Goal: Transaction & Acquisition: Obtain resource

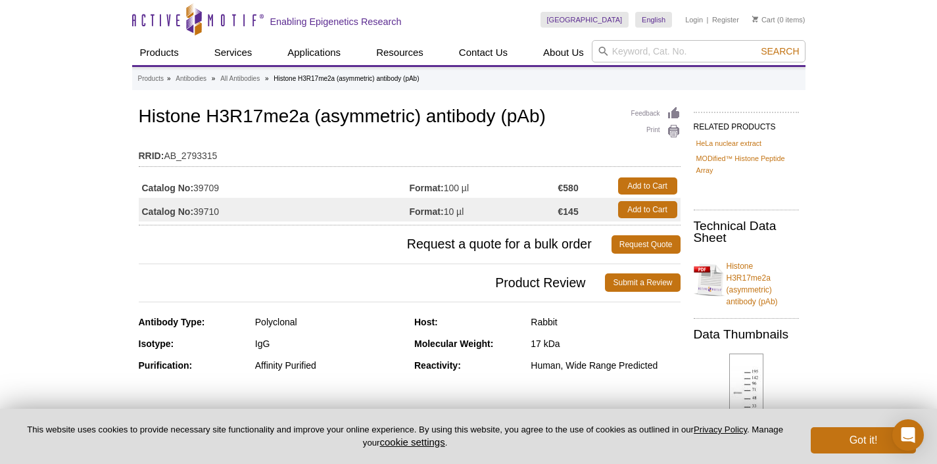
click at [459, 160] on td "RRID: AB_2793315" at bounding box center [410, 152] width 542 height 21
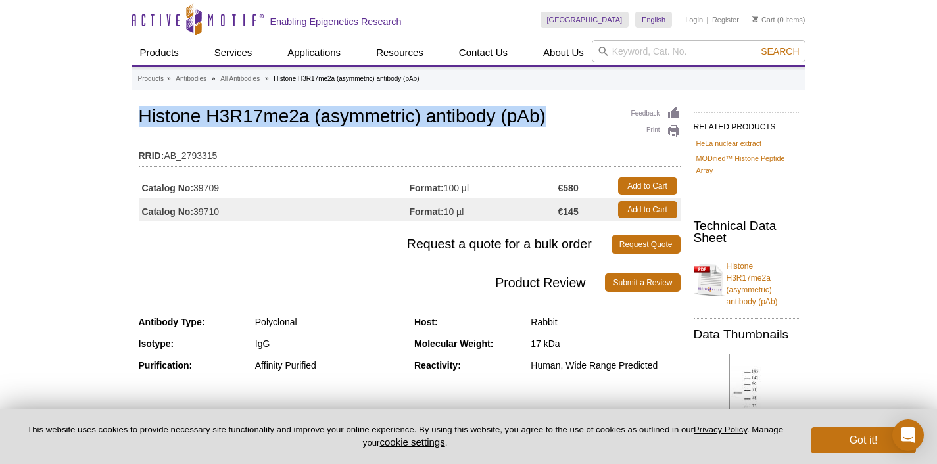
drag, startPoint x: 563, startPoint y: 121, endPoint x: 140, endPoint y: 117, distance: 422.7
click at [140, 117] on h1 "Histone H3R17me2a (asymmetric) antibody (pAb)" at bounding box center [410, 117] width 542 height 22
copy h1 "Histone H3R17me2a (asymmetric) antibody (pAb)"
click at [646, 212] on link "Add to Cart" at bounding box center [647, 209] width 59 height 17
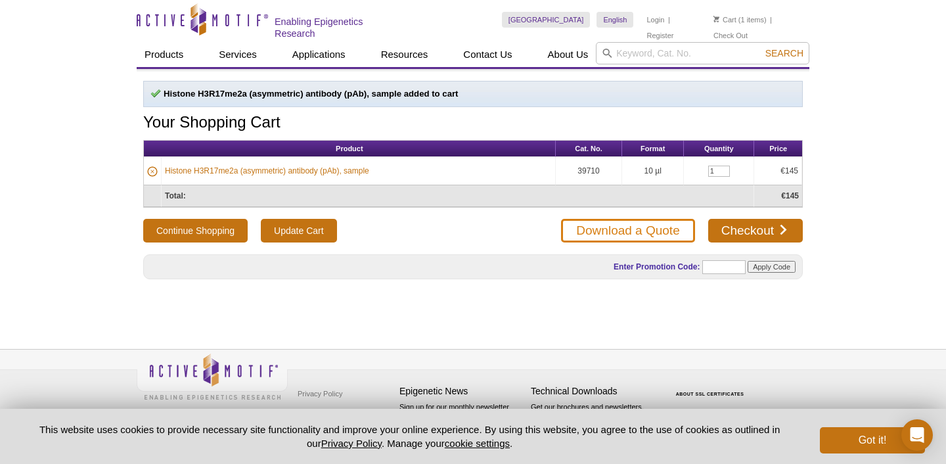
click at [604, 233] on link "Download a Quote" at bounding box center [627, 231] width 133 height 24
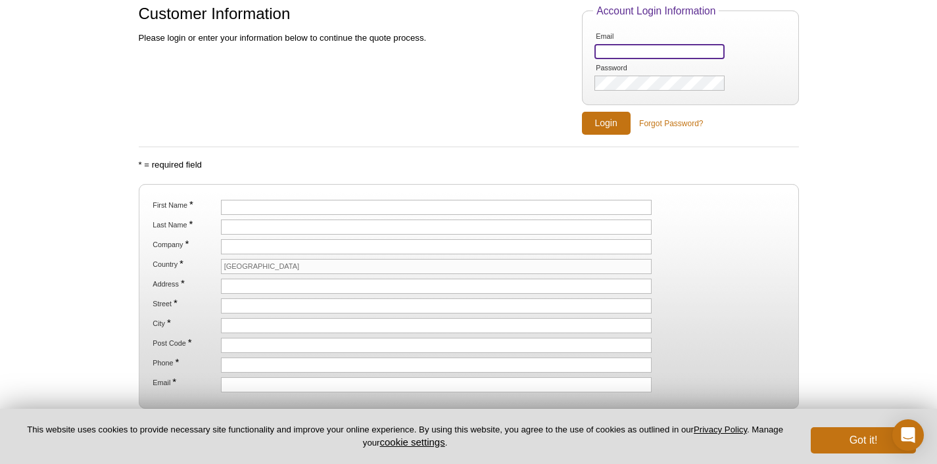
click at [632, 47] on input "Email" at bounding box center [658, 51] width 129 height 15
click at [668, 51] on input "Email" at bounding box center [658, 51] width 129 height 15
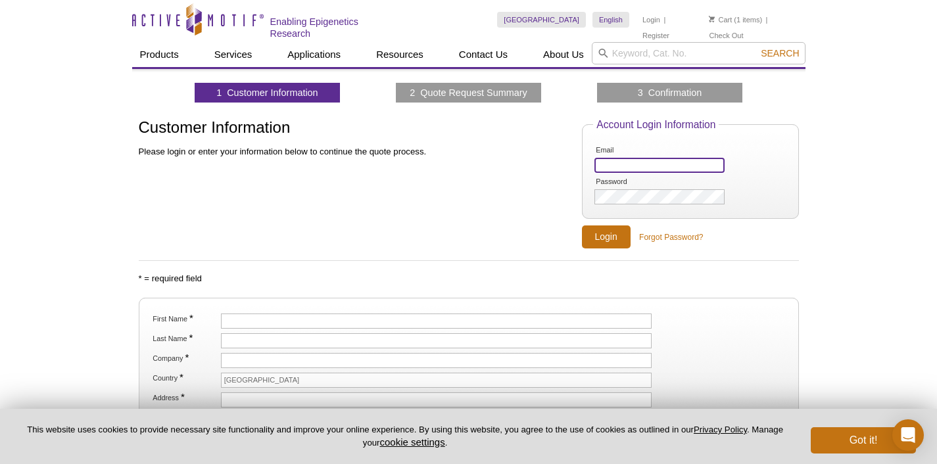
scroll to position [3, 0]
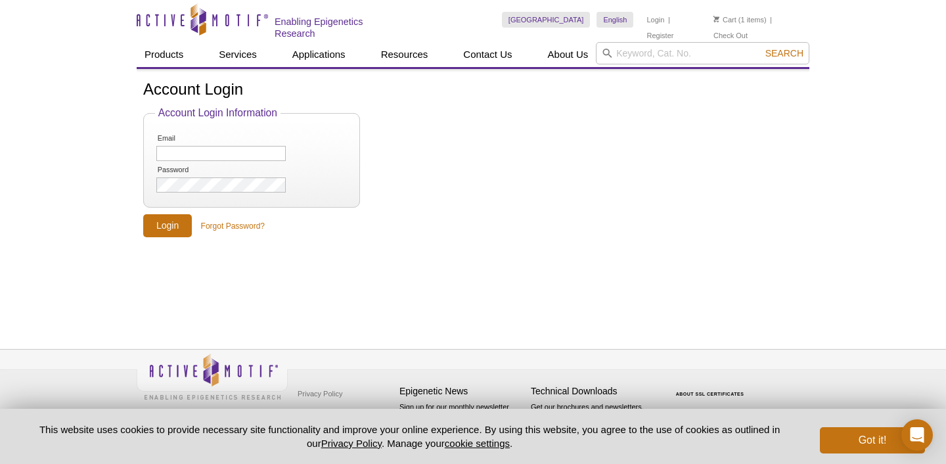
click at [243, 220] on link "Forgot Password?" at bounding box center [233, 226] width 64 height 12
